Goal: Information Seeking & Learning: Learn about a topic

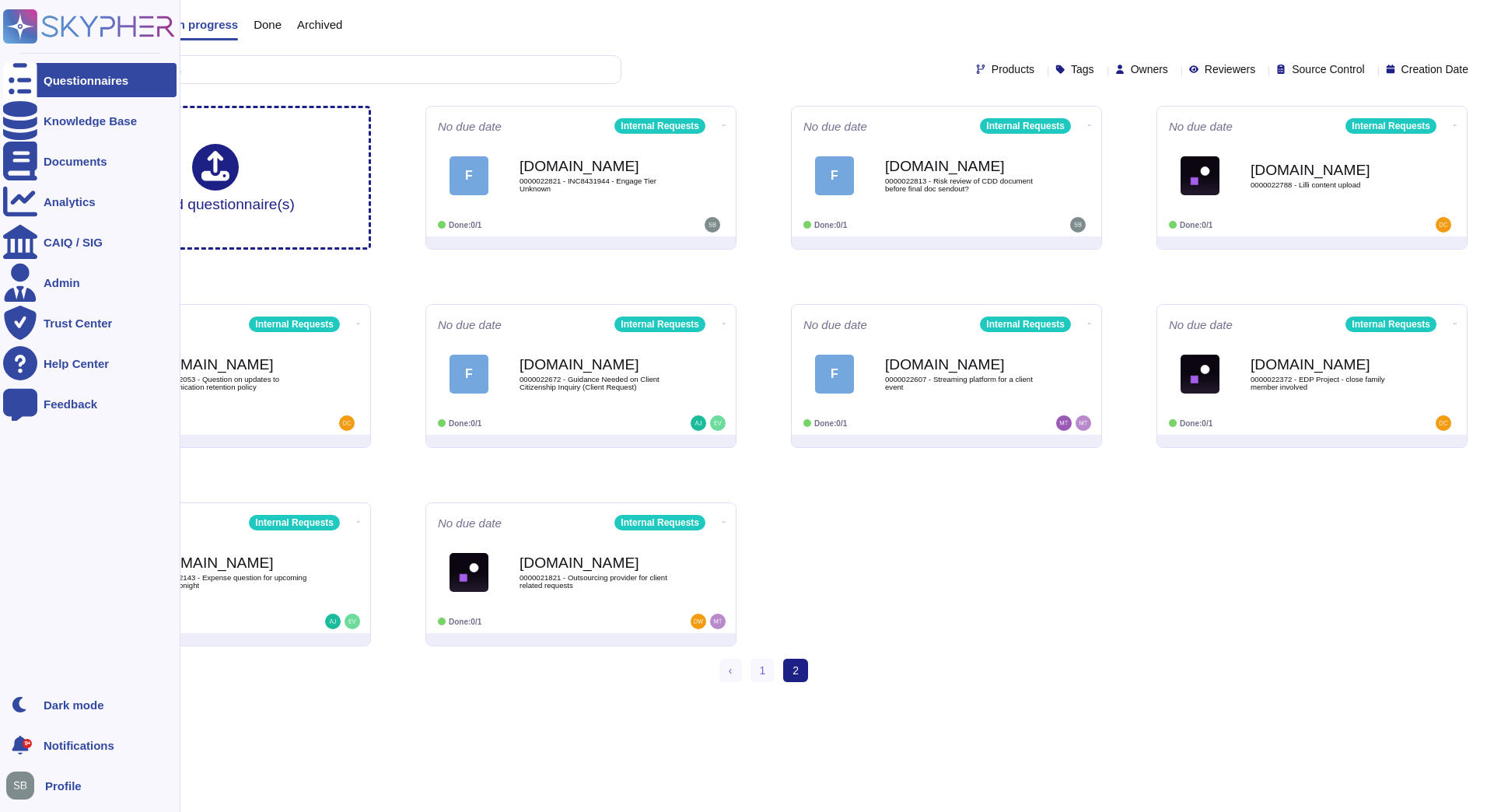
click at [31, 74] on div at bounding box center [20, 79] width 34 height 34
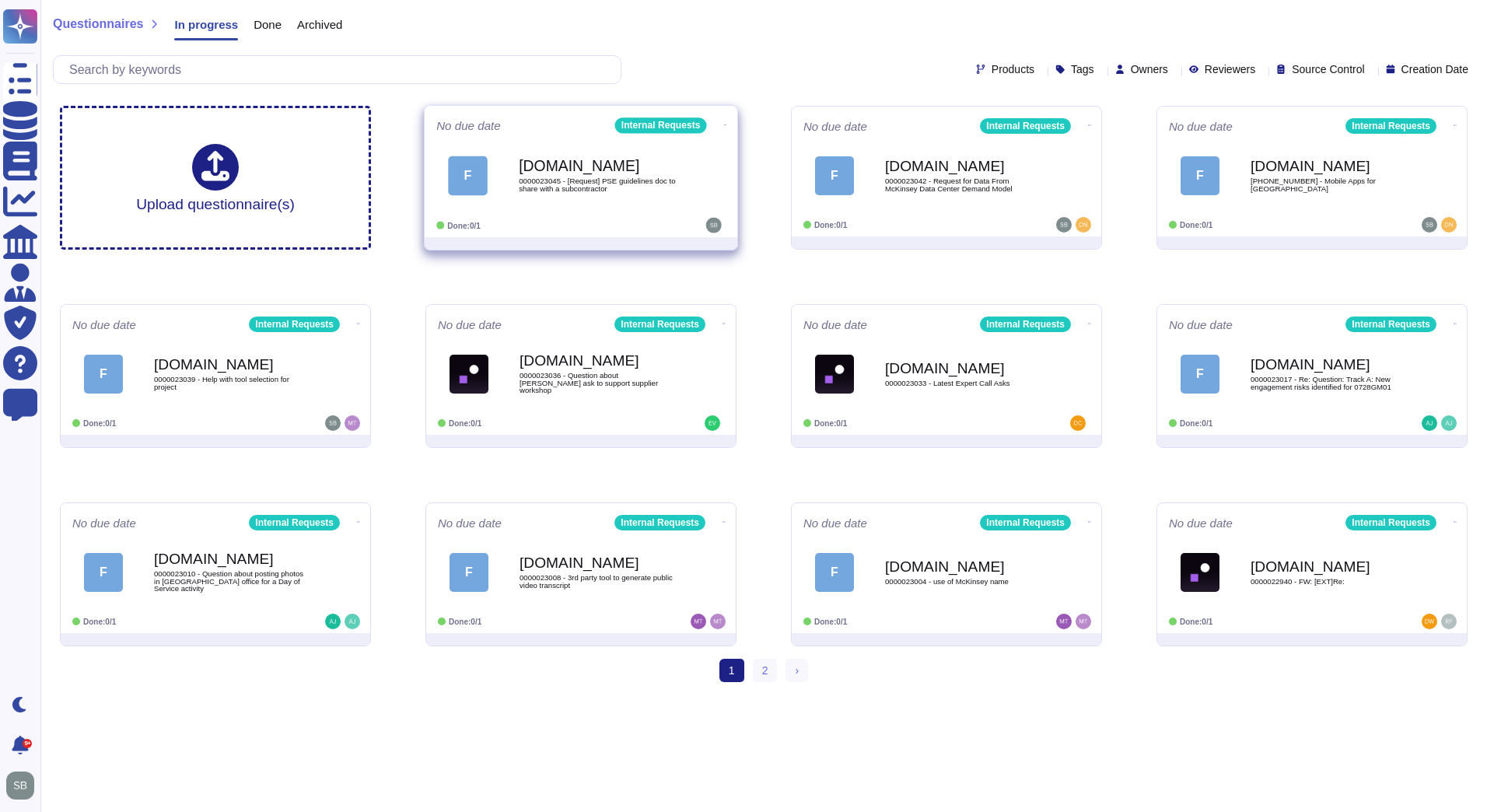
click at [620, 174] on div "[DOMAIN_NAME] 0000023045 - [Request] PSE guidelines doc to share with a subcont…" at bounding box center [597, 175] width 157 height 63
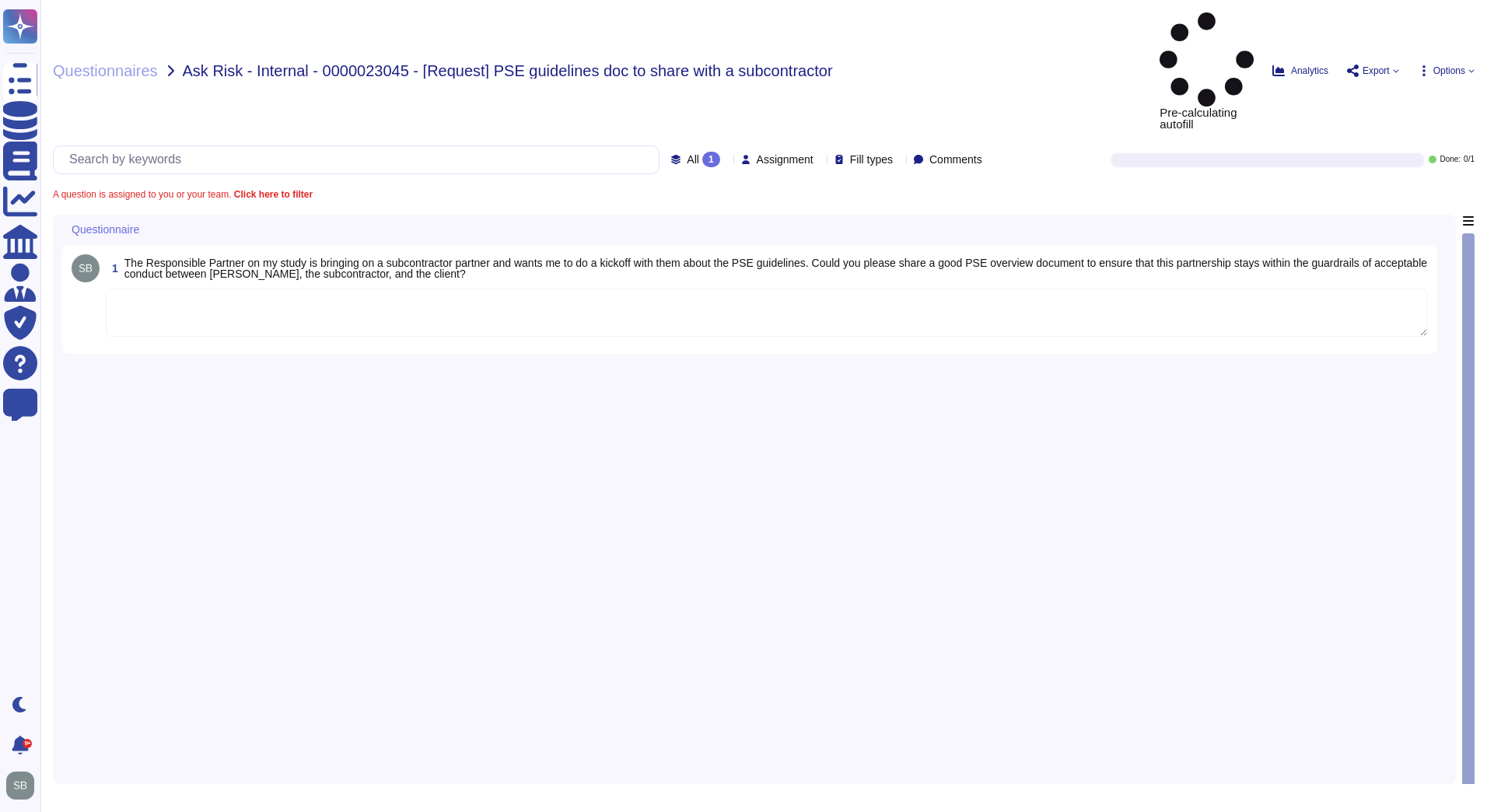
click at [253, 402] on div "1 The Responsible Partner on my study is bringing on a subcontractor partner an…" at bounding box center [754, 494] width 1384 height 560
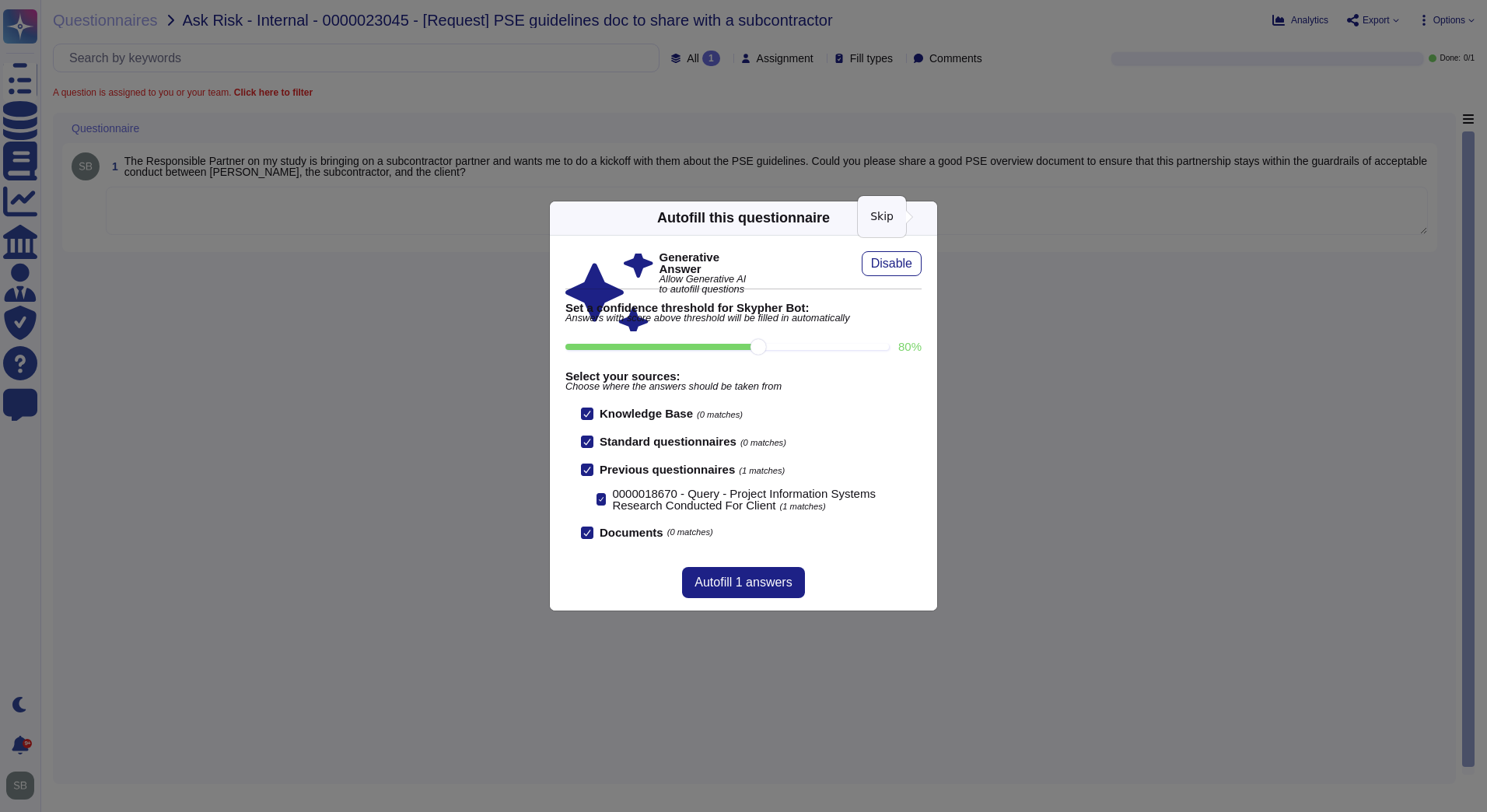
click at [928, 218] on icon at bounding box center [928, 218] width 0 height 0
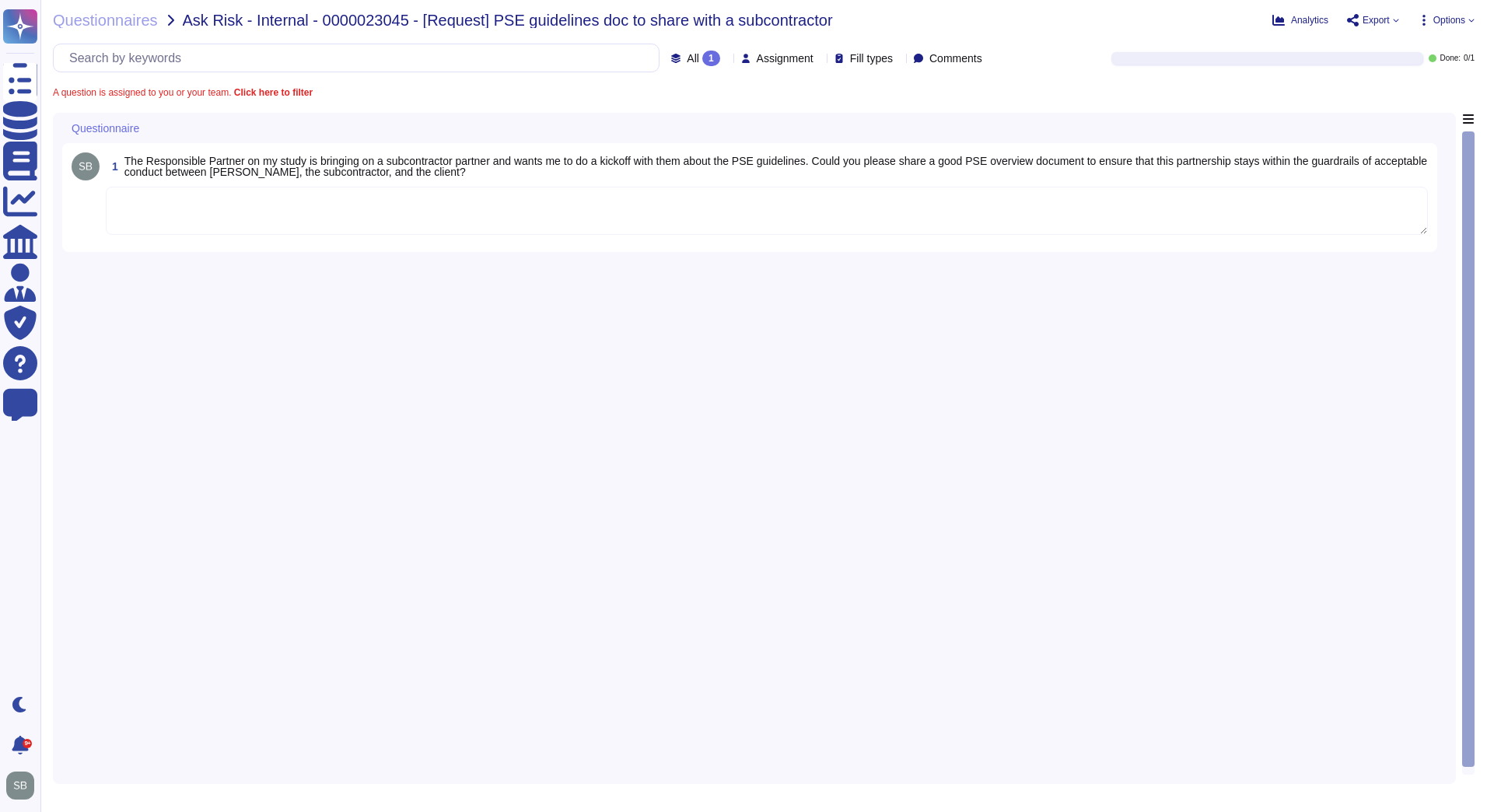
click at [323, 326] on div "1 The Responsible Partner on my study is bringing on a subcontractor partner an…" at bounding box center [754, 443] width 1384 height 661
click at [125, 22] on span "Questionnaires" at bounding box center [105, 20] width 105 height 16
